Goal: Information Seeking & Learning: Learn about a topic

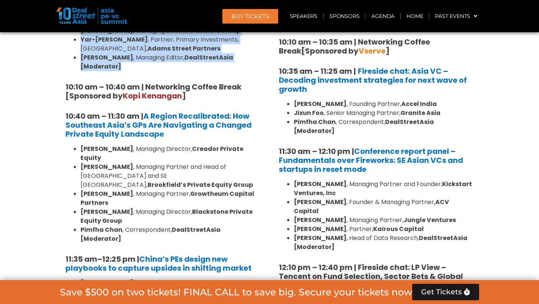
scroll to position [672, 0]
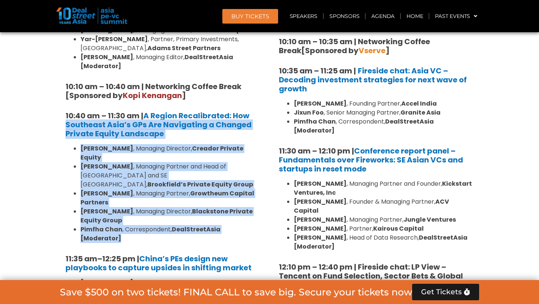
drag, startPoint x: 263, startPoint y: 203, endPoint x: 56, endPoint y: 102, distance: 230.5
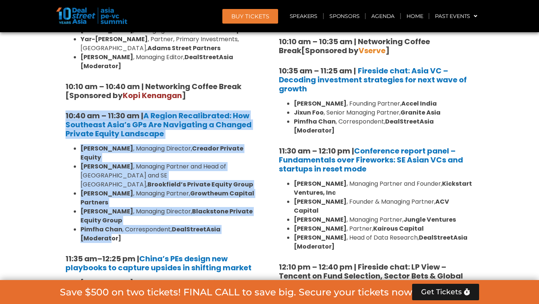
drag, startPoint x: 55, startPoint y: 96, endPoint x: 249, endPoint y: 199, distance: 219.5
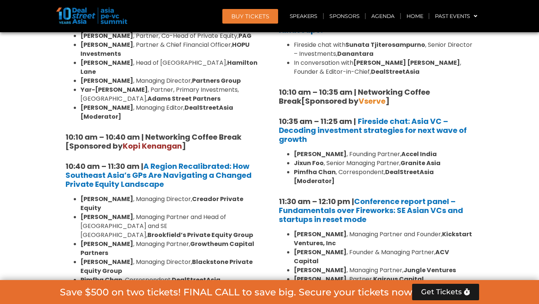
scroll to position [631, 0]
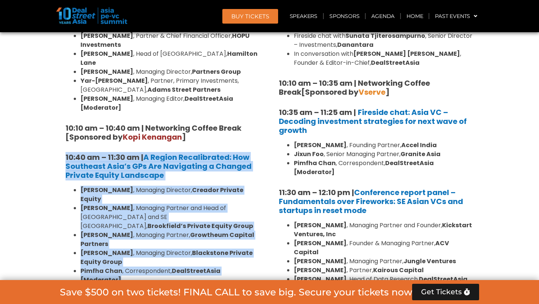
drag, startPoint x: 268, startPoint y: 246, endPoint x: 59, endPoint y: 141, distance: 233.3
copy div "10:40 am – 11:30 am | A Region Recalibrated: How Southeast Asia’s GPs Are Navig…"
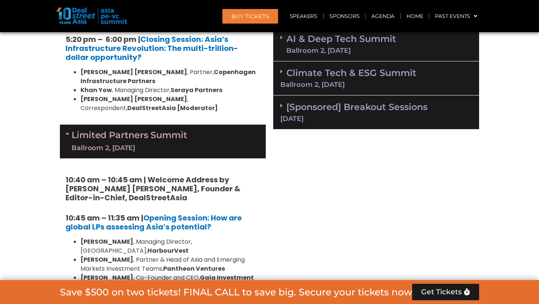
scroll to position [1580, 0]
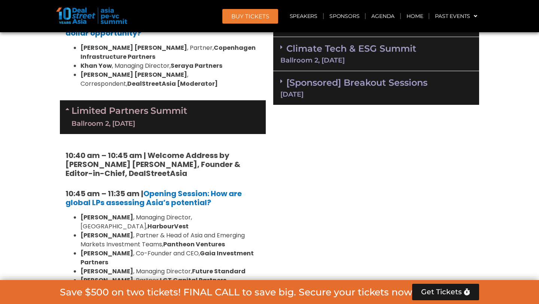
scroll to position [1605, 0]
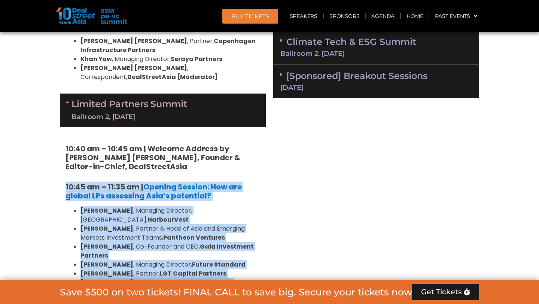
drag, startPoint x: 50, startPoint y: 57, endPoint x: 269, endPoint y: 164, distance: 243.4
copy div "10:45 am – 11:35 am | Opening Session: How are global LPs assessing Asia’s pote…"
